Goal: Information Seeking & Learning: Learn about a topic

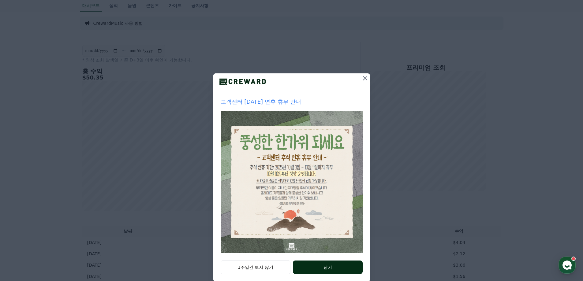
click at [332, 266] on button "닫기" at bounding box center [327, 267] width 69 height 13
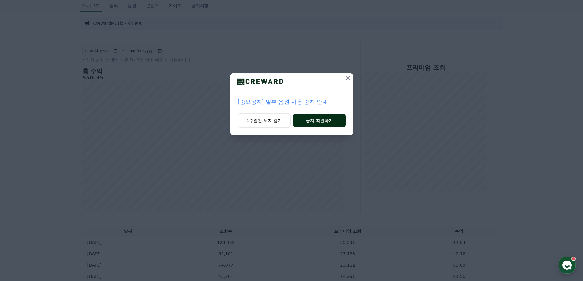
click at [316, 122] on button "공지 확인하기" at bounding box center [319, 120] width 52 height 13
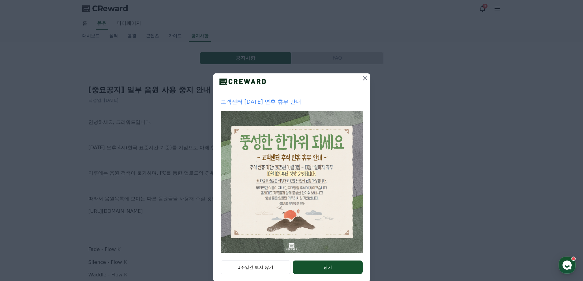
scroll to position [10, 0]
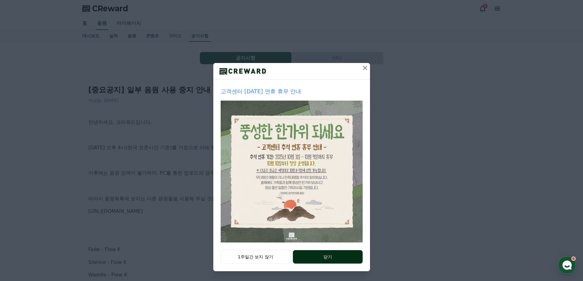
click at [321, 258] on button "닫기" at bounding box center [327, 256] width 69 height 13
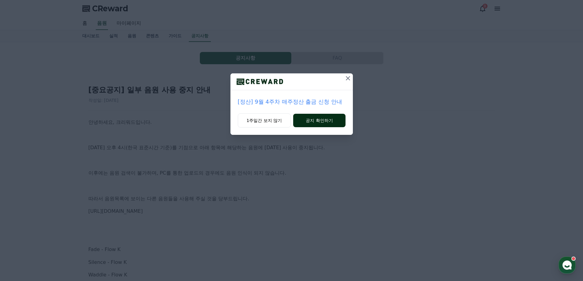
drag, startPoint x: 348, startPoint y: 80, endPoint x: 340, endPoint y: 119, distance: 39.7
click at [345, 109] on div "[정산] 9월 4주차 매주정산 출금 신청 안내 1주일간 보지 않기 공지 확인하기" at bounding box center [292, 104] width 122 height 62
click at [337, 122] on button "공지 확인하기" at bounding box center [319, 120] width 52 height 13
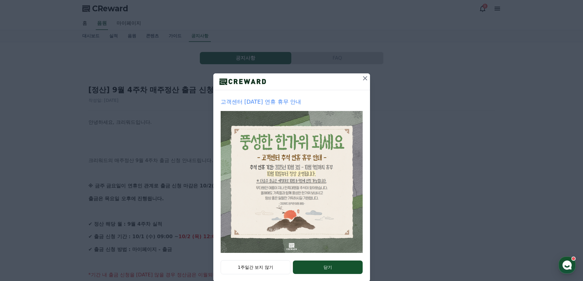
scroll to position [10, 0]
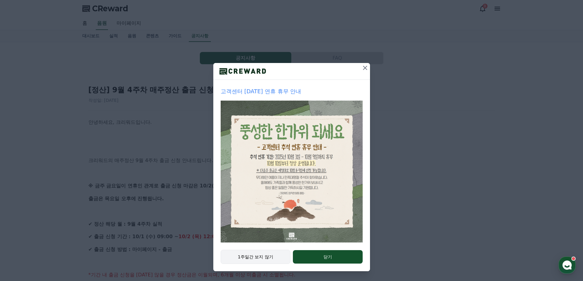
click at [266, 255] on button "1주일간 보지 않기" at bounding box center [256, 257] width 70 height 14
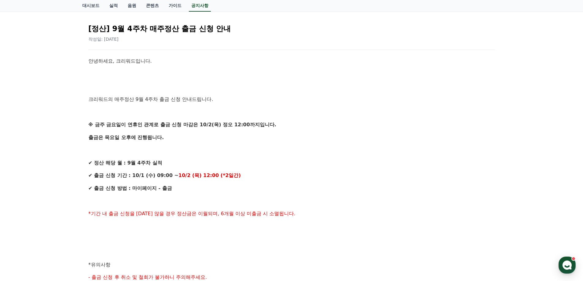
scroll to position [0, 0]
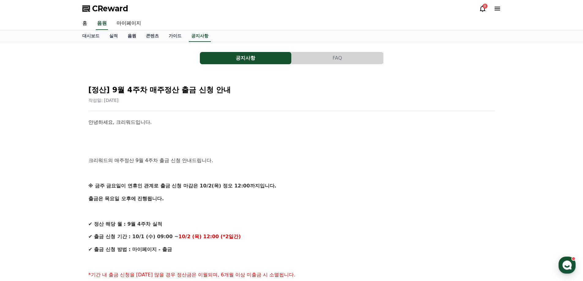
click at [135, 38] on link "음원" at bounding box center [132, 36] width 18 height 12
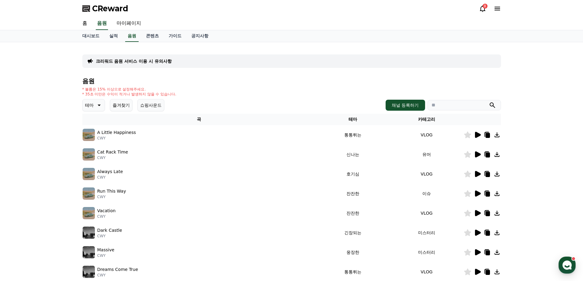
click at [476, 134] on icon at bounding box center [478, 135] width 6 height 6
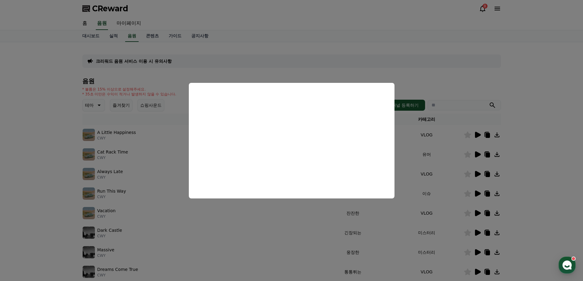
click at [547, 141] on button "close modal" at bounding box center [291, 140] width 583 height 281
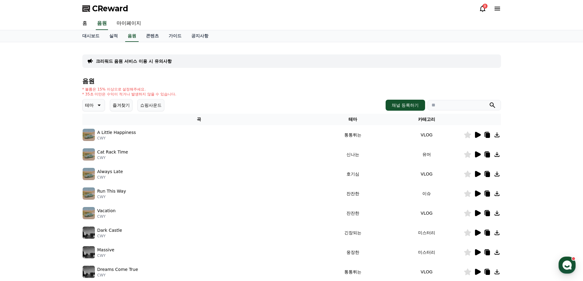
click at [479, 155] on icon at bounding box center [478, 155] width 6 height 6
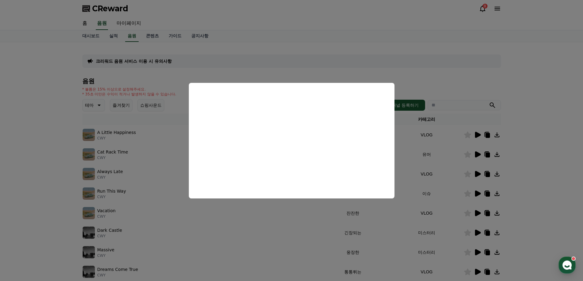
click at [520, 160] on button "close modal" at bounding box center [291, 140] width 583 height 281
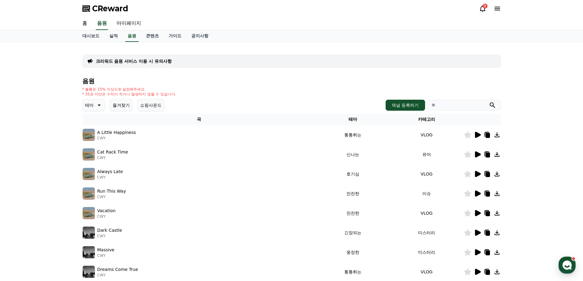
click at [475, 173] on icon at bounding box center [477, 174] width 7 height 7
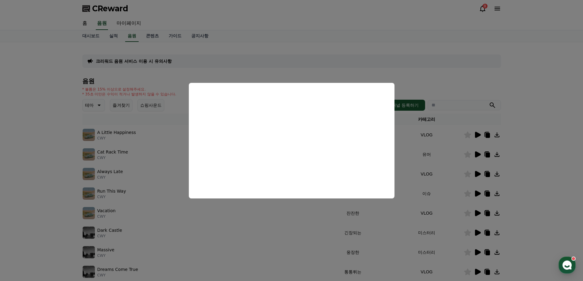
click at [535, 163] on button "close modal" at bounding box center [291, 140] width 583 height 281
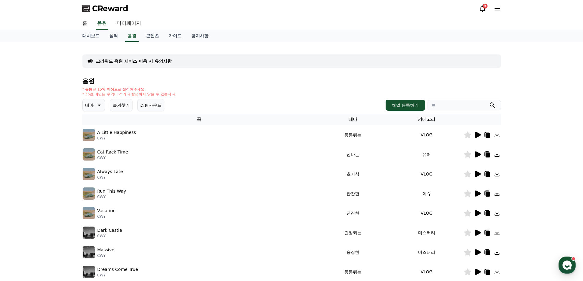
click at [477, 196] on icon at bounding box center [478, 194] width 6 height 6
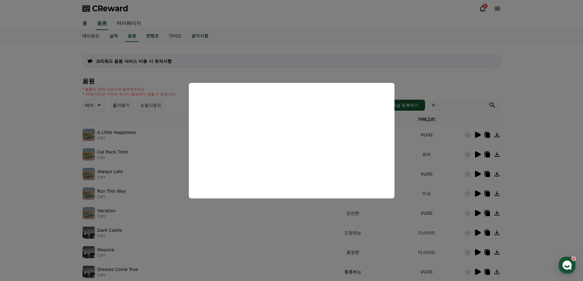
click at [527, 171] on button "close modal" at bounding box center [291, 140] width 583 height 281
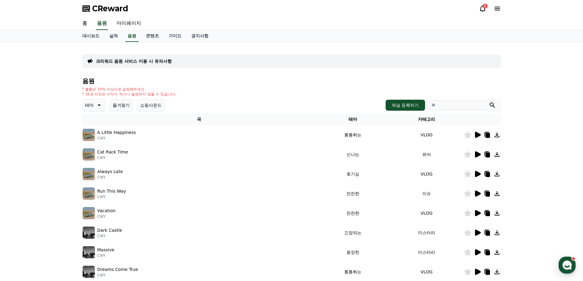
click at [480, 214] on icon at bounding box center [478, 213] width 6 height 6
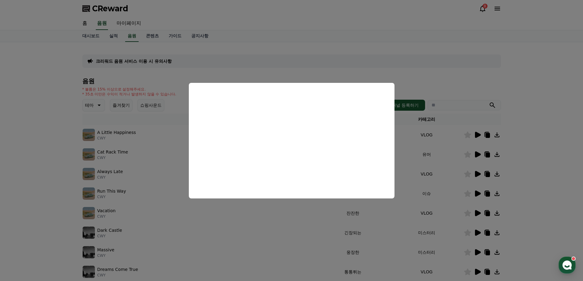
click at [524, 179] on button "close modal" at bounding box center [291, 140] width 583 height 281
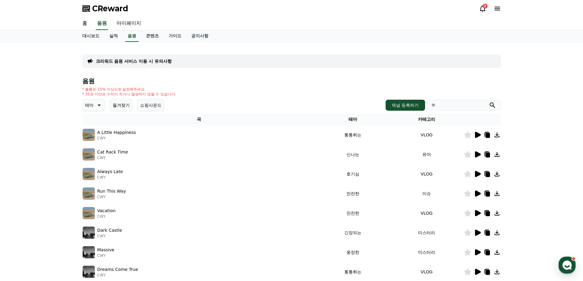
click at [475, 156] on icon at bounding box center [477, 154] width 7 height 7
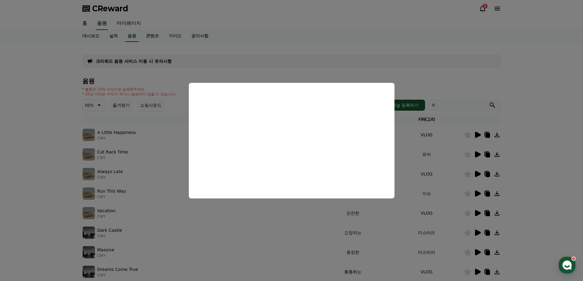
click at [560, 167] on button "close modal" at bounding box center [291, 140] width 583 height 281
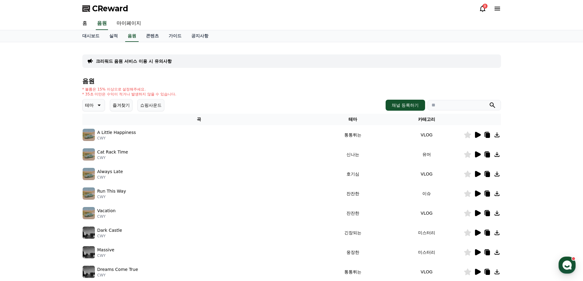
click at [488, 156] on icon at bounding box center [488, 155] width 4 height 5
click at [110, 35] on link "실적" at bounding box center [113, 36] width 18 height 12
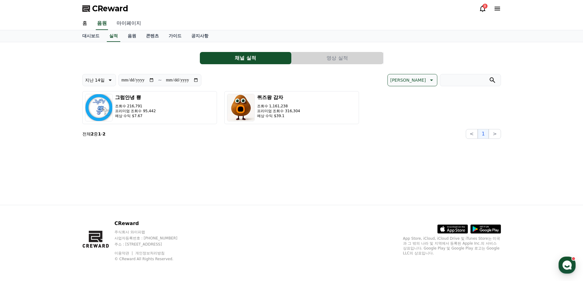
click at [130, 24] on link "마이페이지" at bounding box center [129, 23] width 34 height 13
select select "**********"
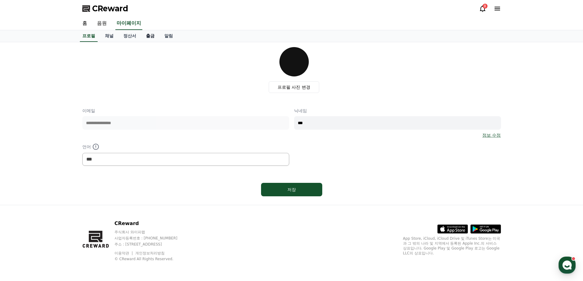
click at [148, 36] on link "출금" at bounding box center [150, 36] width 18 height 12
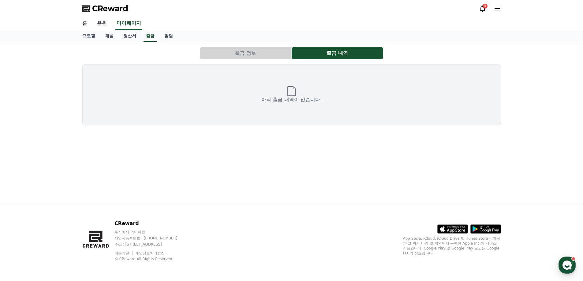
click at [106, 21] on link "음원" at bounding box center [102, 23] width 20 height 13
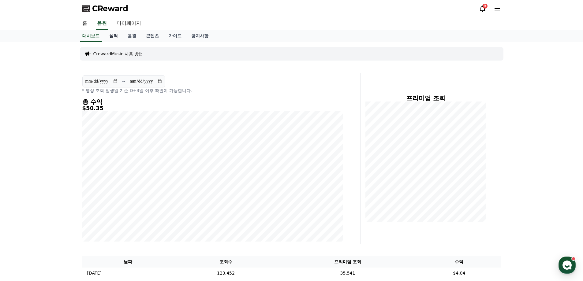
click at [116, 36] on link "실적" at bounding box center [113, 36] width 18 height 12
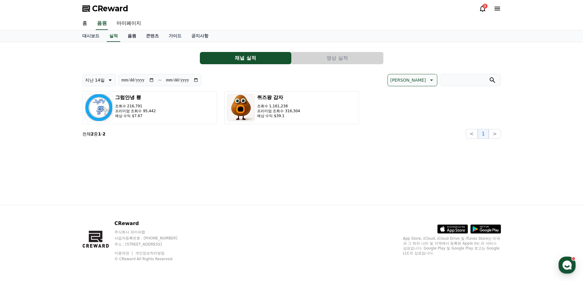
click at [132, 35] on link "음원" at bounding box center [132, 36] width 18 height 12
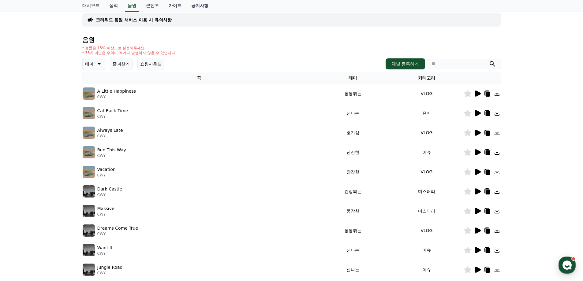
scroll to position [133, 0]
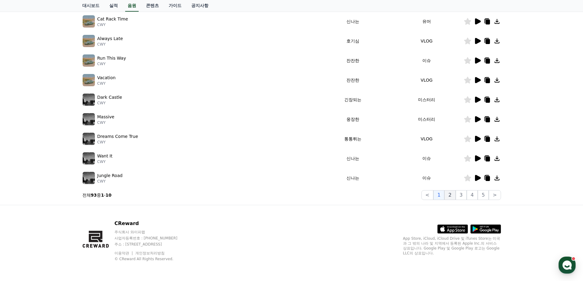
click at [455, 196] on button "2" at bounding box center [450, 195] width 11 height 10
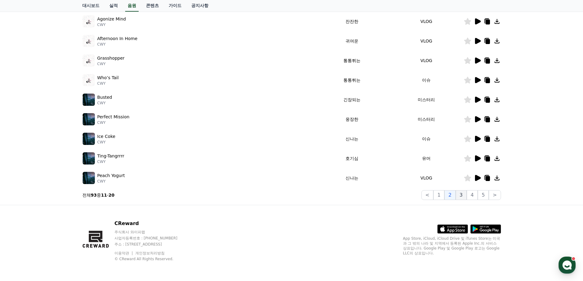
click at [467, 193] on button "3" at bounding box center [461, 195] width 11 height 10
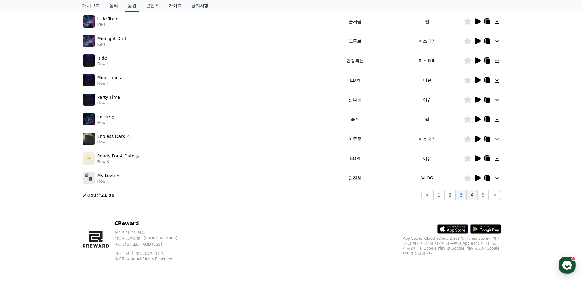
click at [478, 193] on button "4" at bounding box center [472, 195] width 11 height 10
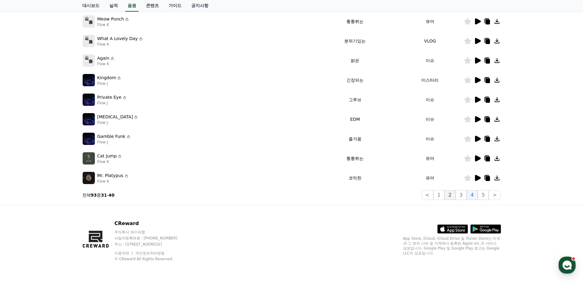
click at [449, 195] on button "2" at bounding box center [450, 195] width 11 height 10
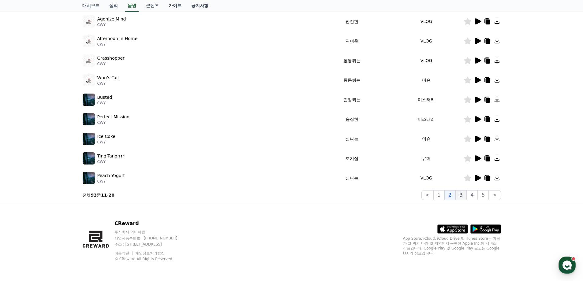
click at [460, 194] on button "3" at bounding box center [461, 195] width 11 height 10
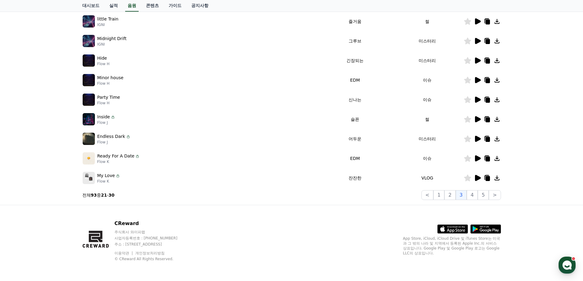
scroll to position [103, 0]
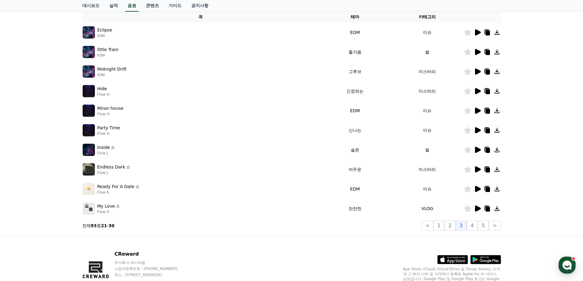
click at [477, 170] on icon at bounding box center [478, 170] width 6 height 6
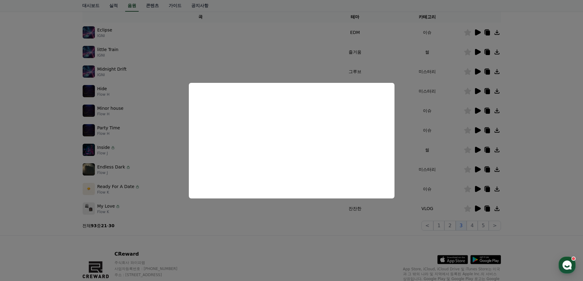
click at [299, 222] on button "close modal" at bounding box center [291, 140] width 583 height 281
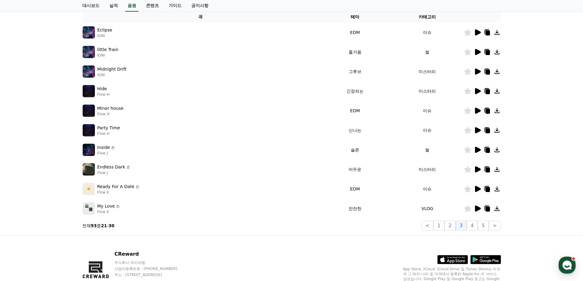
click at [478, 189] on icon at bounding box center [478, 189] width 6 height 6
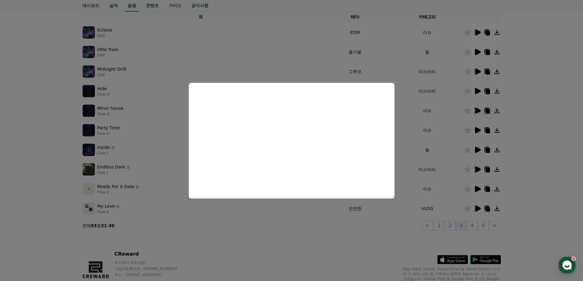
click at [326, 219] on button "close modal" at bounding box center [291, 140] width 583 height 281
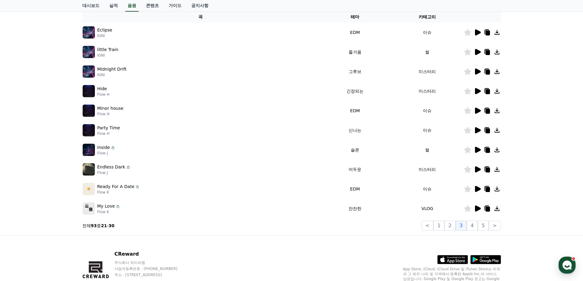
scroll to position [72, 0]
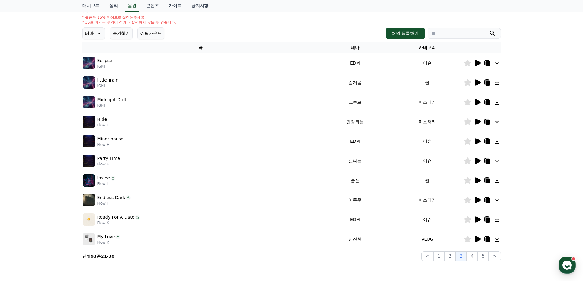
click at [477, 238] on icon at bounding box center [478, 239] width 6 height 6
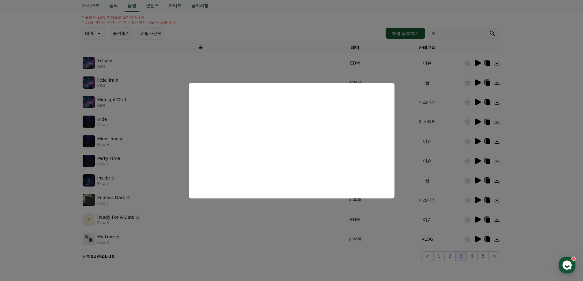
click at [324, 254] on button "close modal" at bounding box center [291, 140] width 583 height 281
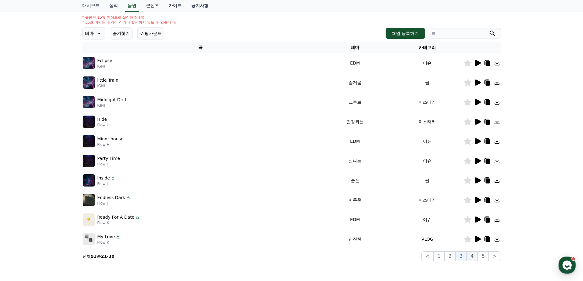
click at [475, 255] on button "4" at bounding box center [472, 257] width 11 height 10
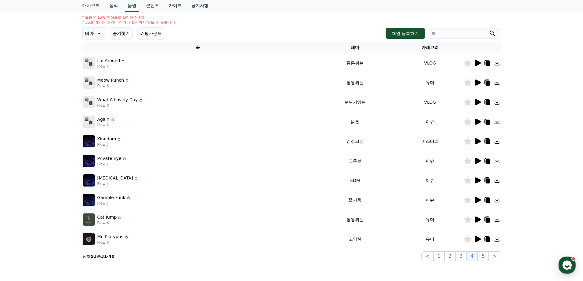
click at [479, 64] on icon at bounding box center [478, 63] width 6 height 6
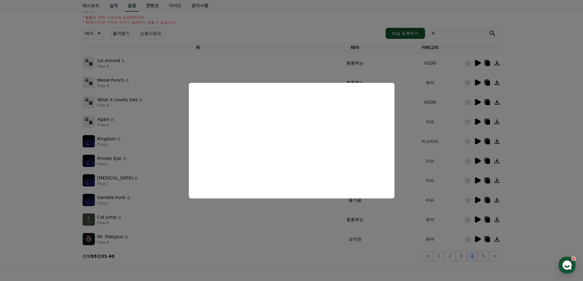
click at [474, 78] on button "close modal" at bounding box center [291, 140] width 583 height 281
click at [475, 82] on icon at bounding box center [478, 83] width 6 height 6
click at [479, 103] on button "close modal" at bounding box center [291, 140] width 583 height 281
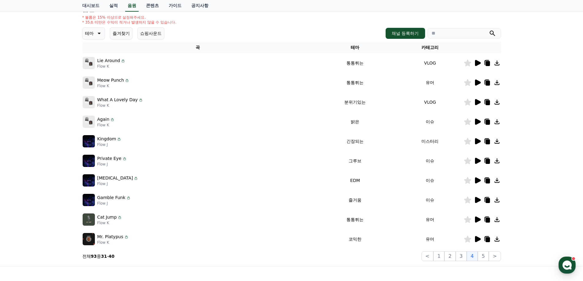
click at [479, 103] on icon at bounding box center [478, 102] width 6 height 6
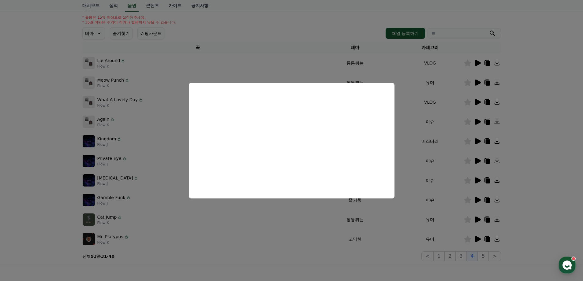
click at [456, 111] on button "close modal" at bounding box center [291, 140] width 583 height 281
click at [474, 118] on icon at bounding box center [477, 121] width 7 height 7
click at [525, 118] on button "close modal" at bounding box center [291, 140] width 583 height 281
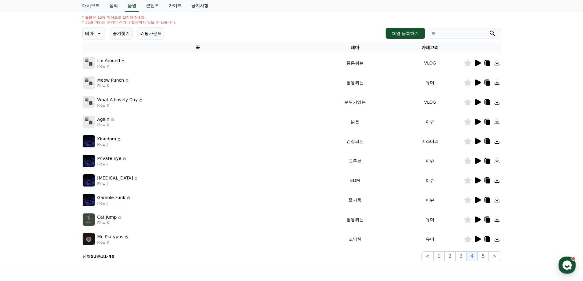
click at [476, 83] on icon at bounding box center [478, 83] width 6 height 6
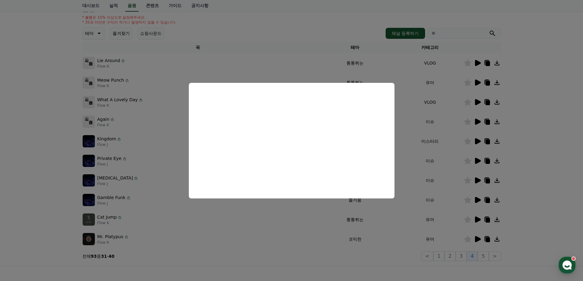
click at [539, 90] on button "close modal" at bounding box center [291, 140] width 583 height 281
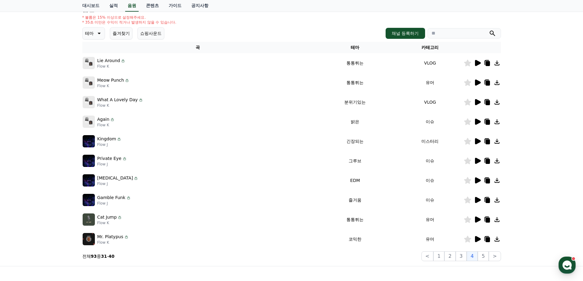
click at [487, 84] on icon at bounding box center [488, 83] width 4 height 5
